Goal: Use online tool/utility: Utilize a website feature to perform a specific function

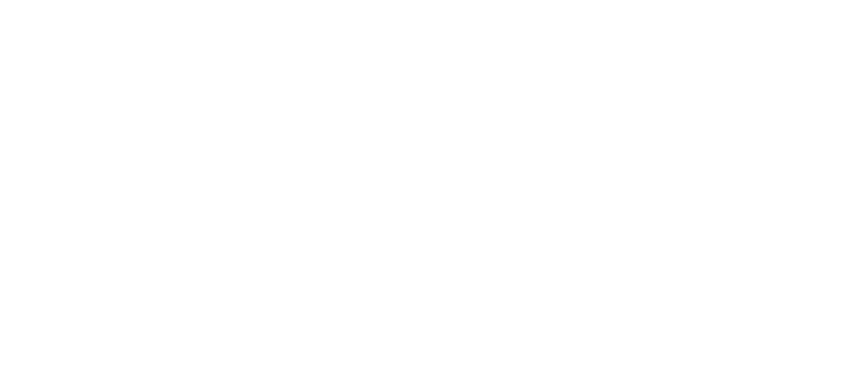
click at [355, 179] on div at bounding box center [422, 190] width 845 height 380
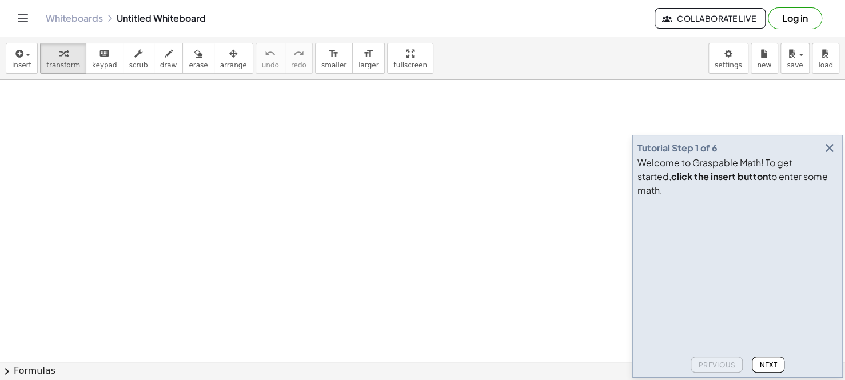
scroll to position [11, 0]
click at [772, 367] on span "Next" at bounding box center [768, 365] width 18 height 9
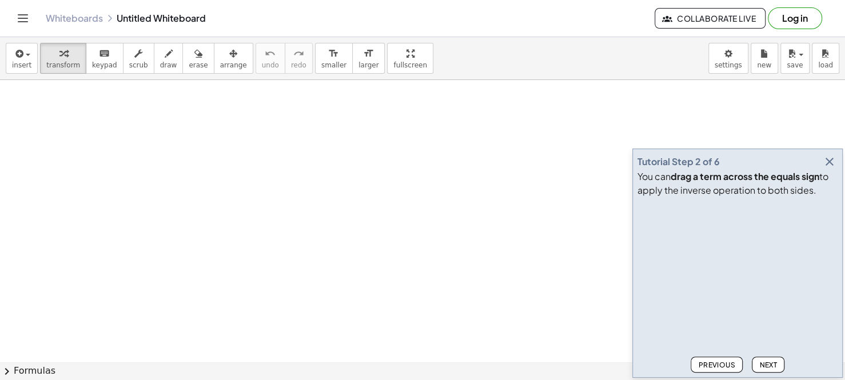
click at [772, 367] on span "Next" at bounding box center [768, 365] width 18 height 9
click at [772, 368] on span "Next" at bounding box center [768, 365] width 18 height 9
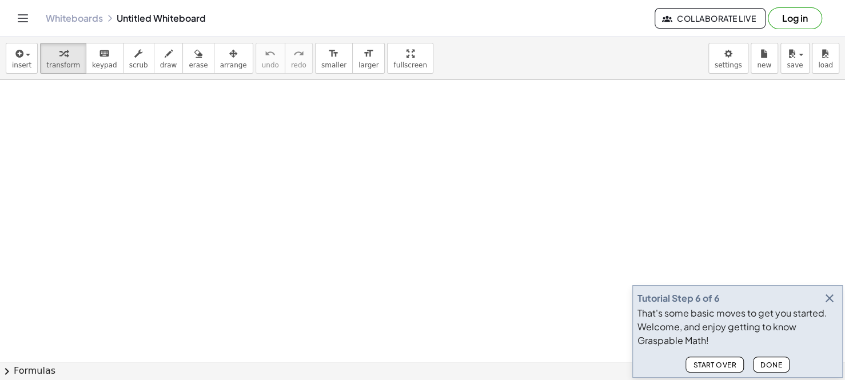
click at [766, 371] on button "Done" at bounding box center [771, 365] width 37 height 16
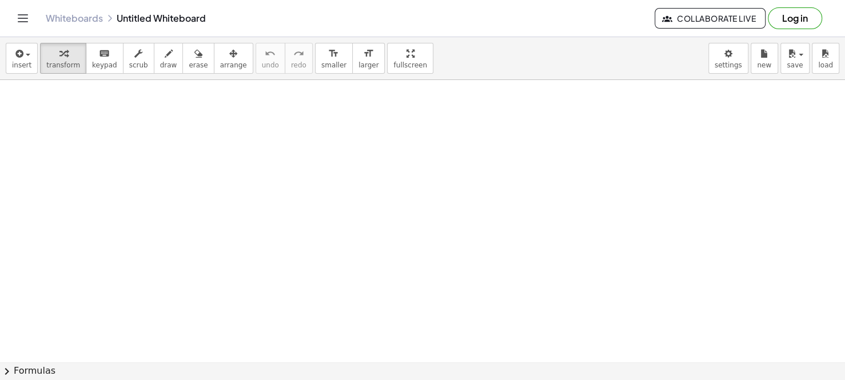
drag, startPoint x: 282, startPoint y: 199, endPoint x: 224, endPoint y: 192, distance: 58.8
drag, startPoint x: 160, startPoint y: 146, endPoint x: 216, endPoint y: 201, distance: 78.4
click at [217, 204] on div at bounding box center [422, 362] width 845 height 564
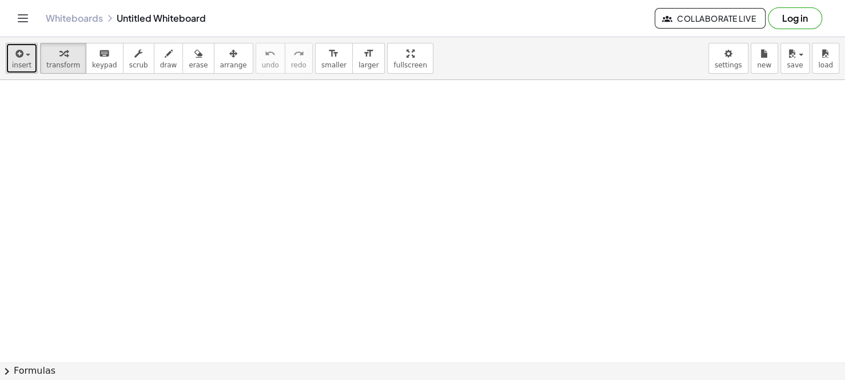
click at [21, 60] on button "insert" at bounding box center [22, 58] width 32 height 31
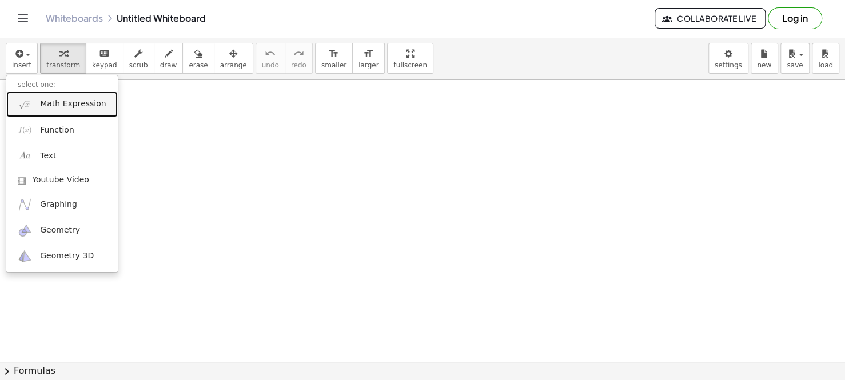
click at [59, 116] on link "Math Expression" at bounding box center [62, 104] width 112 height 26
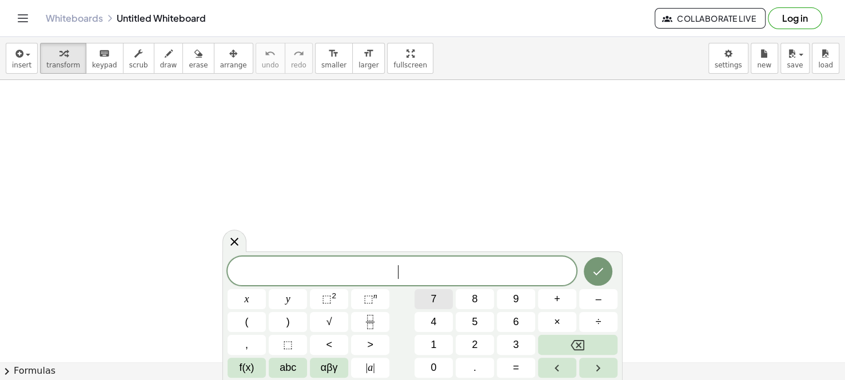
click at [440, 304] on button "7" at bounding box center [434, 299] width 38 height 20
click at [484, 301] on button "8" at bounding box center [475, 299] width 38 height 20
click at [484, 327] on button "5" at bounding box center [475, 322] width 38 height 20
click at [446, 331] on button "4" at bounding box center [434, 322] width 38 height 20
click at [575, 335] on button "Backspace" at bounding box center [577, 345] width 79 height 20
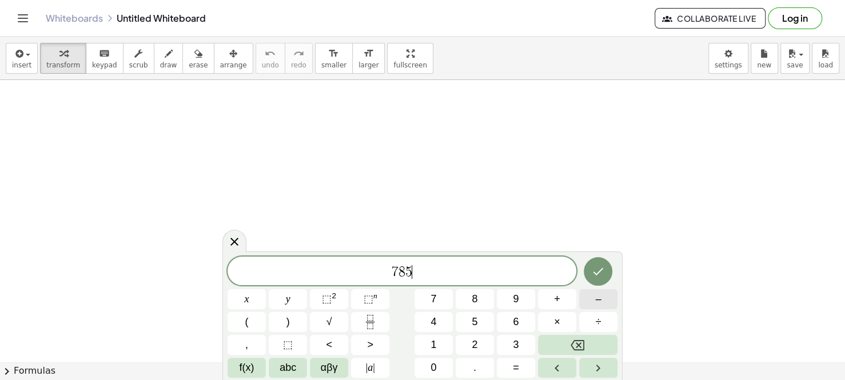
click at [587, 302] on button "–" at bounding box center [598, 299] width 38 height 20
drag, startPoint x: 539, startPoint y: 311, endPoint x: 505, endPoint y: 321, distance: 34.6
click at [538, 312] on div "7 8 5 − ​ x y ⬚ 2 ⬚ n 7 8 9 + – ( ) √ 4 5 6 × ÷ , ⬚ < > 1 2 3 f(x) abc αβγ | a …" at bounding box center [423, 317] width 390 height 121
click at [505, 321] on button "6" at bounding box center [516, 322] width 38 height 20
click at [507, 323] on button "6" at bounding box center [516, 322] width 38 height 20
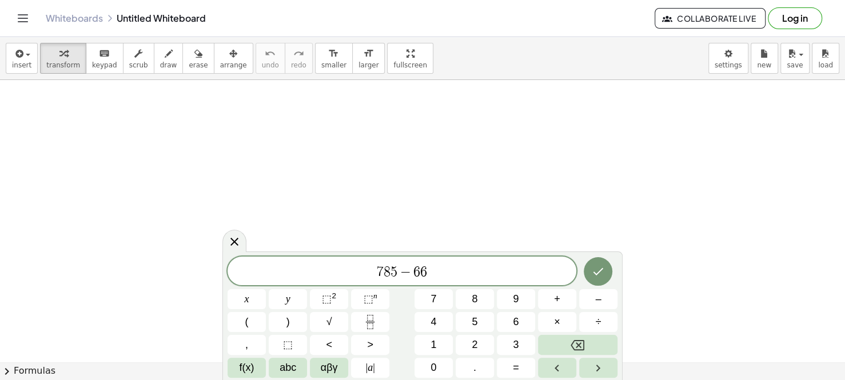
scroll to position [172, 0]
click at [590, 367] on button "Right arrow" at bounding box center [598, 368] width 38 height 20
click at [228, 242] on icon at bounding box center [235, 242] width 14 height 14
